Goal: Task Accomplishment & Management: Manage account settings

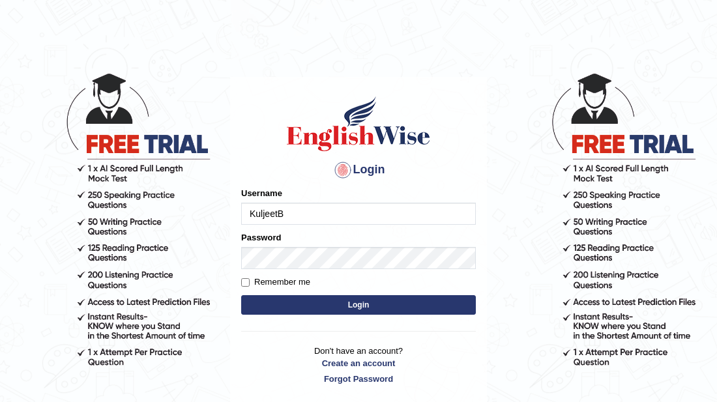
type input "KuljeetB"
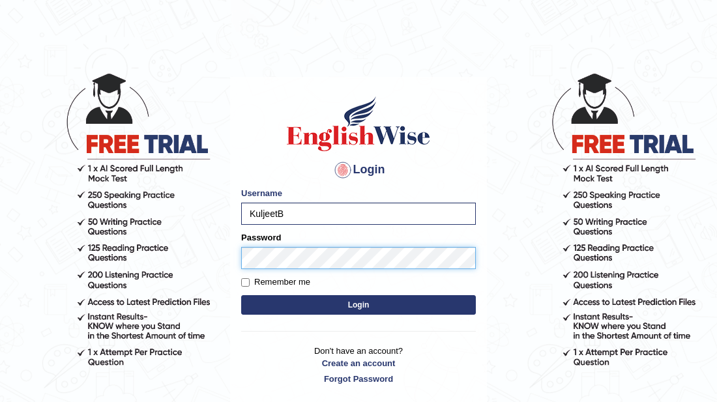
click at [241, 295] on button "Login" at bounding box center [358, 305] width 235 height 20
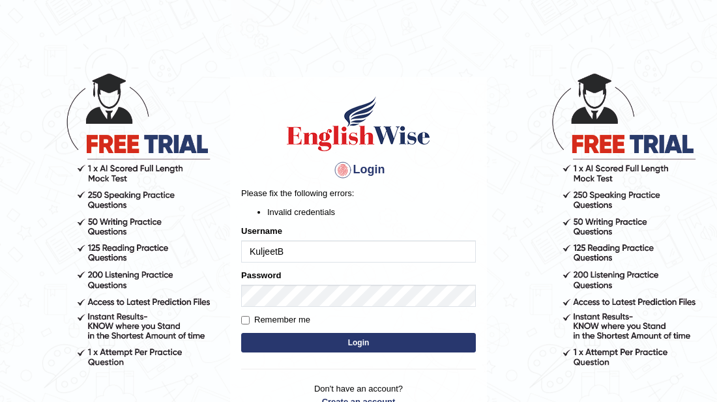
click at [296, 345] on button "Login" at bounding box center [358, 343] width 235 height 20
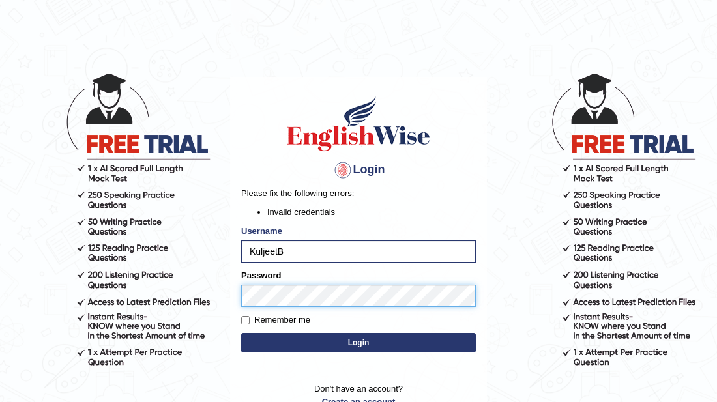
click at [241, 333] on button "Login" at bounding box center [358, 343] width 235 height 20
